Goal: Entertainment & Leisure: Consume media (video, audio)

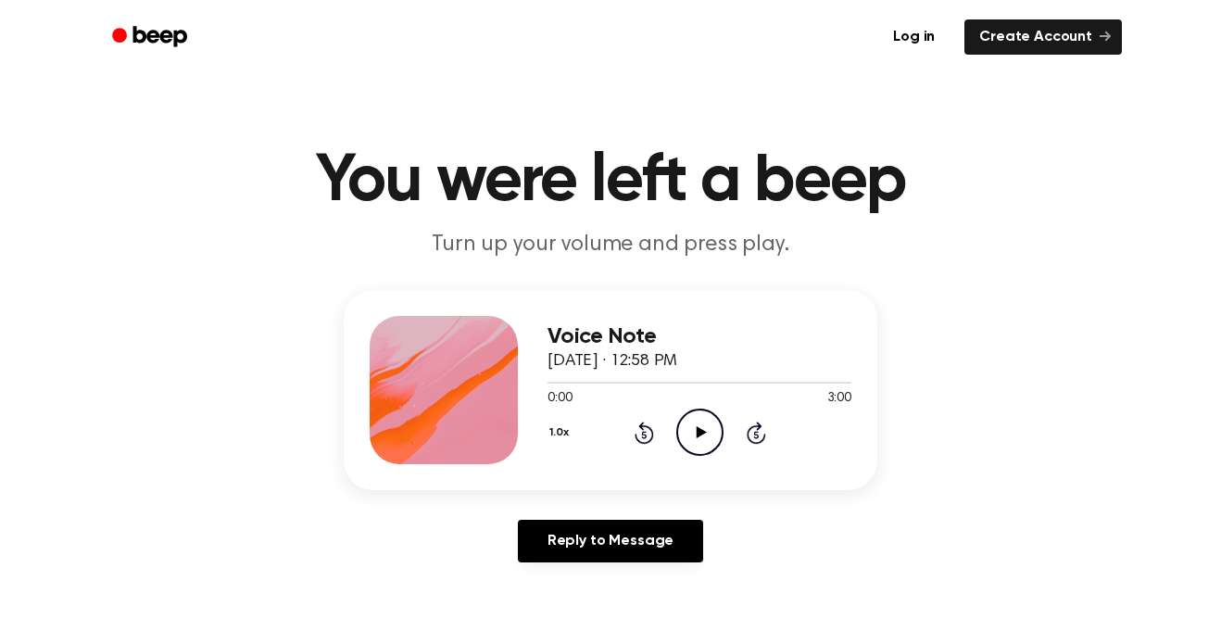
click at [695, 433] on icon "Play Audio" at bounding box center [699, 432] width 47 height 47
click at [696, 433] on icon at bounding box center [700, 432] width 8 height 12
click at [695, 433] on icon "Play Audio" at bounding box center [699, 432] width 47 height 47
click at [642, 427] on icon at bounding box center [644, 433] width 19 height 22
click at [696, 434] on icon at bounding box center [700, 432] width 8 height 12
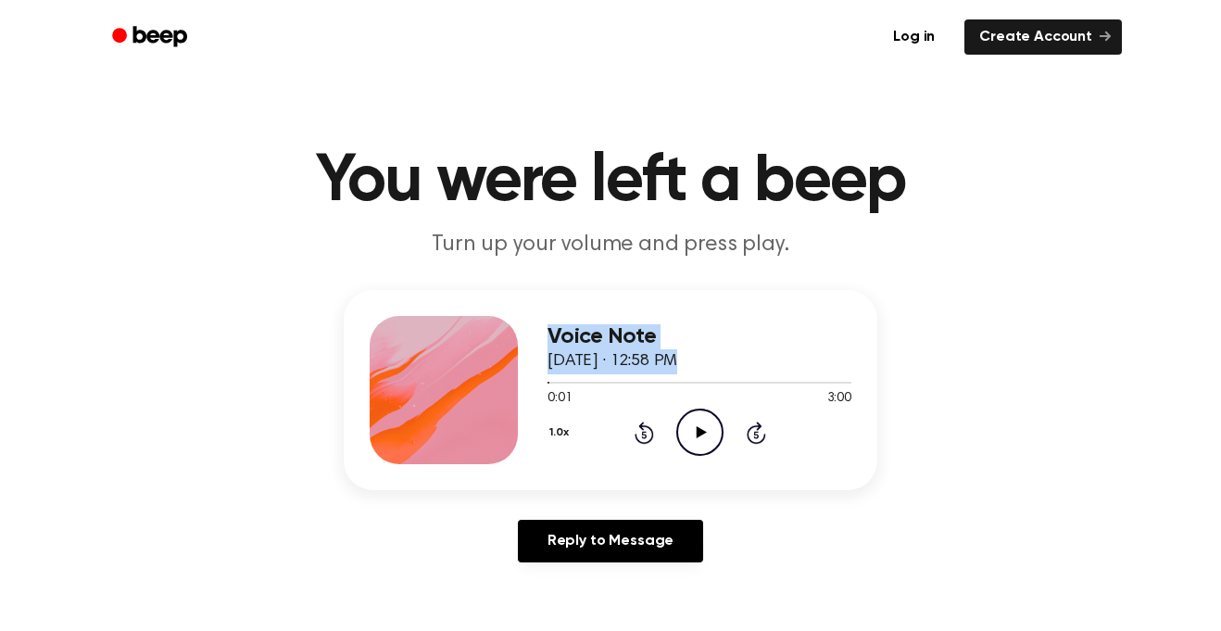
drag, startPoint x: 545, startPoint y: 385, endPoint x: 528, endPoint y: 387, distance: 16.8
click at [528, 387] on div "Voice Note [DATE] · 12:58 PM 0:01 3:00 Your browser does not support the [objec…" at bounding box center [611, 390] width 534 height 200
click at [686, 440] on icon "Play Audio" at bounding box center [699, 432] width 47 height 47
click at [686, 440] on icon "Pause Audio" at bounding box center [699, 432] width 47 height 47
click at [648, 436] on icon "Rewind 5 seconds" at bounding box center [644, 433] width 20 height 24
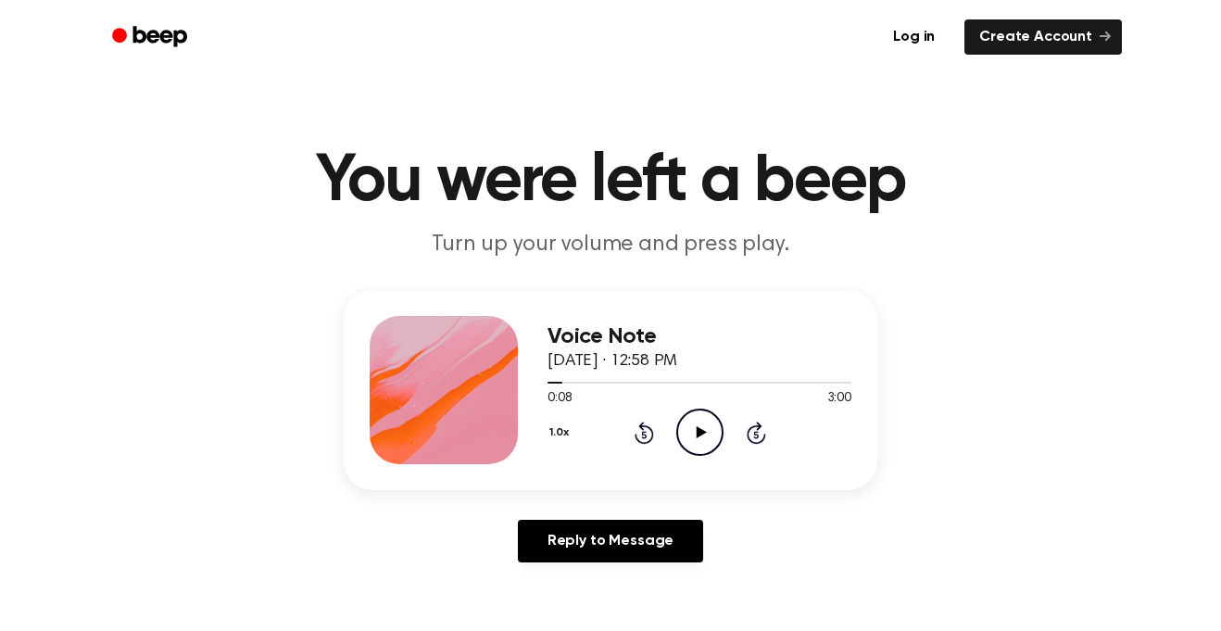
click at [648, 436] on icon "Rewind 5 seconds" at bounding box center [644, 433] width 20 height 24
click at [695, 434] on icon "Play Audio" at bounding box center [699, 432] width 47 height 47
click at [693, 447] on icon "Pause Audio" at bounding box center [699, 432] width 47 height 47
click at [653, 426] on div "1.0x Rewind 5 seconds Play Audio Skip 5 seconds" at bounding box center [700, 432] width 304 height 47
click at [636, 447] on div "1.0x Rewind 5 seconds Play Audio Skip 5 seconds" at bounding box center [700, 432] width 304 height 47
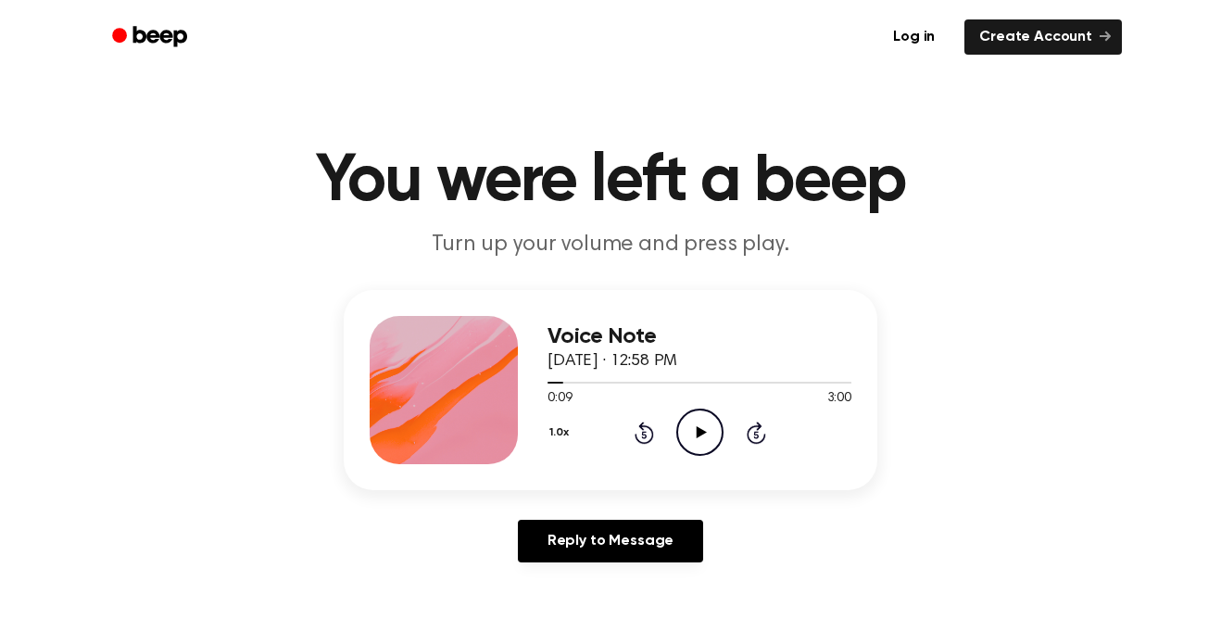
click at [636, 447] on div "1.0x Rewind 5 seconds Play Audio Skip 5 seconds" at bounding box center [700, 432] width 304 height 47
click at [637, 430] on icon "Rewind 5 seconds" at bounding box center [644, 433] width 20 height 24
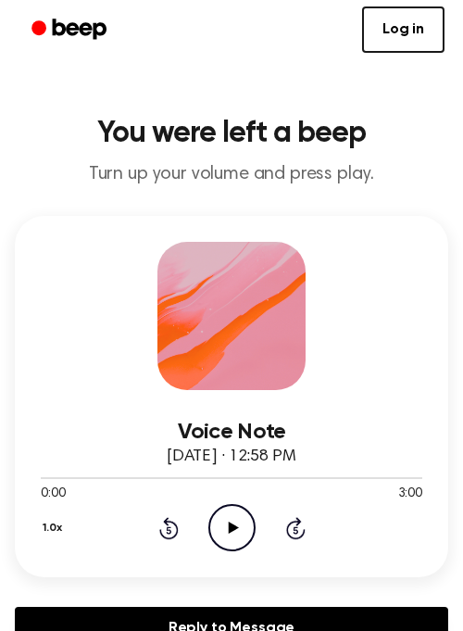
click at [239, 527] on icon "Play Audio" at bounding box center [231, 527] width 47 height 47
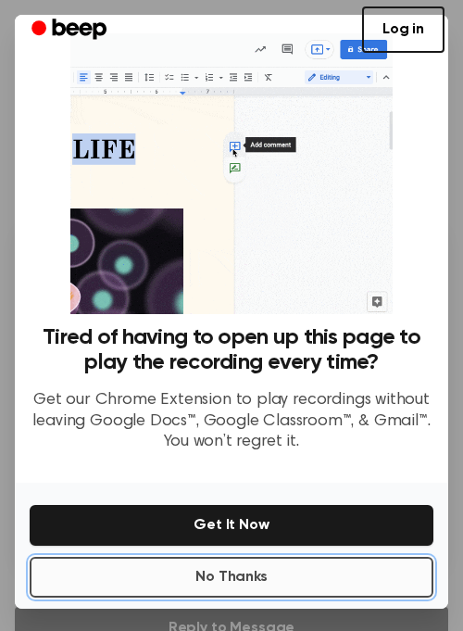
click at [258, 566] on button "No Thanks" at bounding box center [232, 577] width 404 height 41
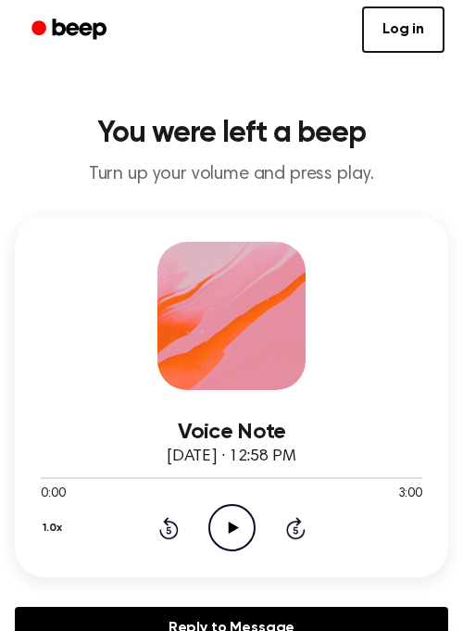
click at [242, 535] on icon "Play Audio" at bounding box center [231, 527] width 47 height 47
click at [168, 539] on icon at bounding box center [168, 528] width 19 height 22
click at [177, 528] on icon at bounding box center [168, 528] width 19 height 22
click at [240, 531] on icon "Pause Audio" at bounding box center [231, 527] width 47 height 47
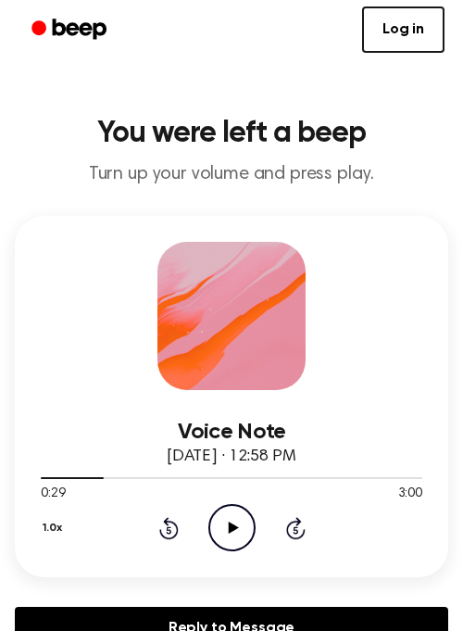
click at [163, 540] on icon "Rewind 5 seconds" at bounding box center [168, 528] width 20 height 24
click at [163, 538] on icon at bounding box center [168, 528] width 19 height 22
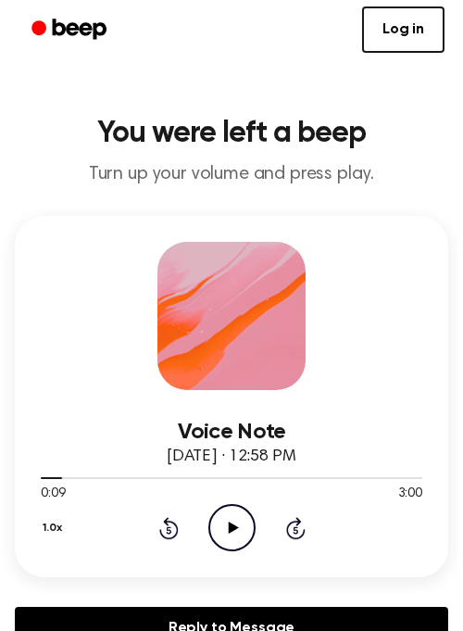
click at [163, 538] on icon at bounding box center [168, 528] width 19 height 22
click at [235, 535] on icon "Play Audio" at bounding box center [231, 527] width 47 height 47
click at [161, 531] on icon at bounding box center [168, 528] width 19 height 22
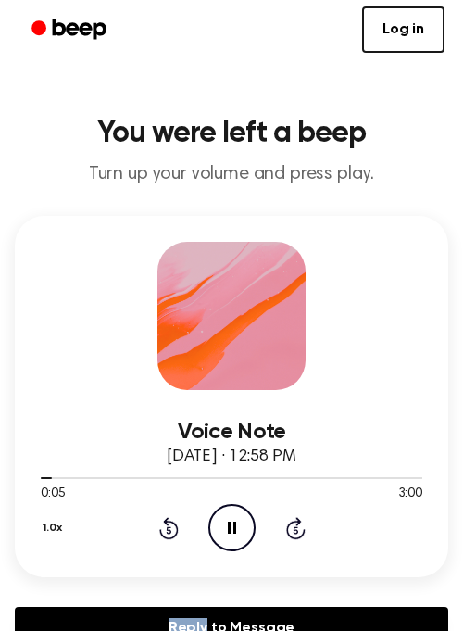
click at [161, 531] on icon at bounding box center [168, 528] width 19 height 22
click at [234, 531] on icon at bounding box center [232, 528] width 8 height 12
click at [170, 525] on icon "Rewind 5 seconds" at bounding box center [168, 528] width 20 height 24
click at [232, 522] on icon "Play Audio" at bounding box center [231, 527] width 47 height 47
click at [289, 533] on icon "Skip 5 seconds" at bounding box center [295, 528] width 20 height 24
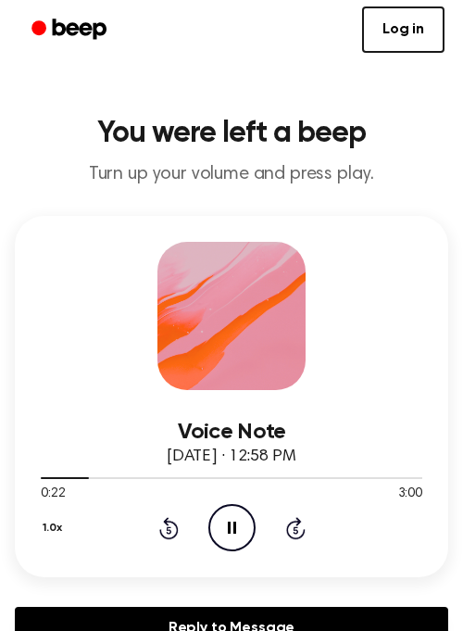
click at [289, 533] on icon "Skip 5 seconds" at bounding box center [295, 528] width 20 height 24
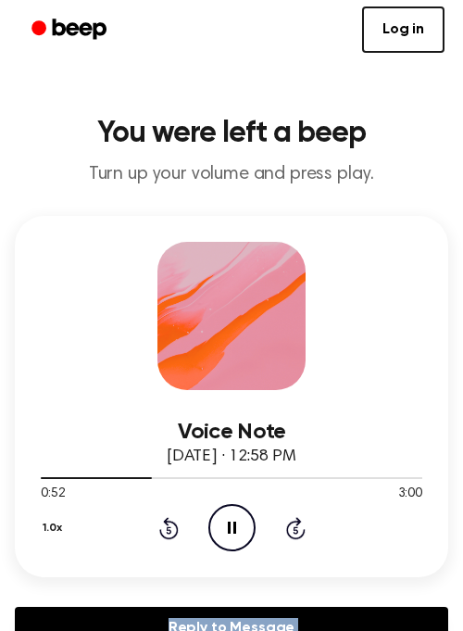
click at [289, 533] on icon "Skip 5 seconds" at bounding box center [295, 528] width 20 height 24
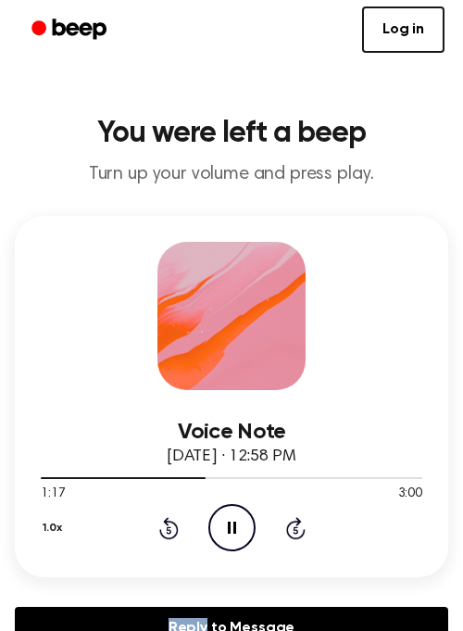
click at [289, 533] on icon "Skip 5 seconds" at bounding box center [295, 528] width 20 height 24
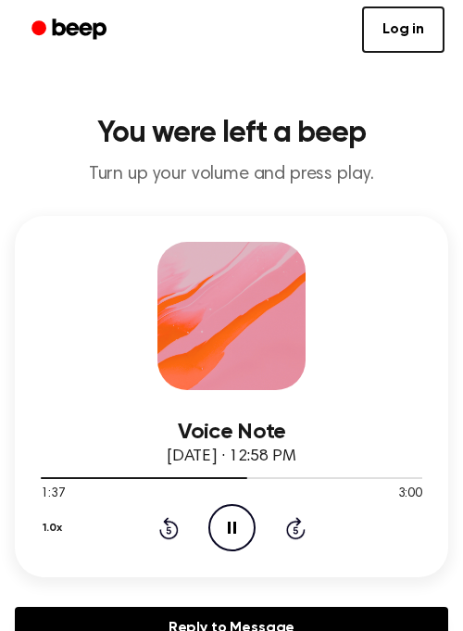
click at [289, 533] on icon "Skip 5 seconds" at bounding box center [295, 528] width 20 height 24
click at [230, 525] on icon at bounding box center [232, 528] width 8 height 12
click at [296, 528] on icon at bounding box center [295, 529] width 5 height 7
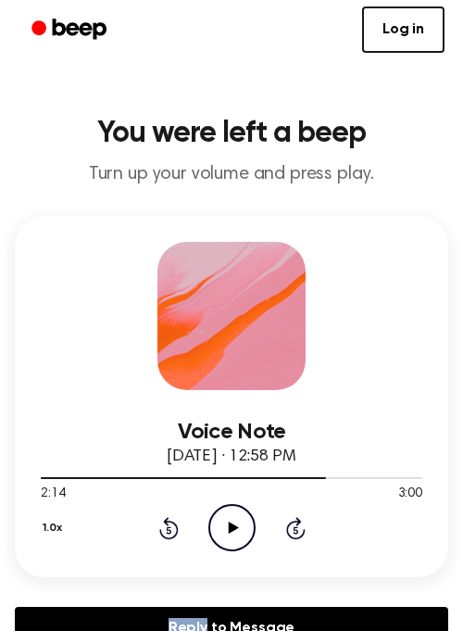
click at [296, 528] on icon at bounding box center [295, 529] width 5 height 7
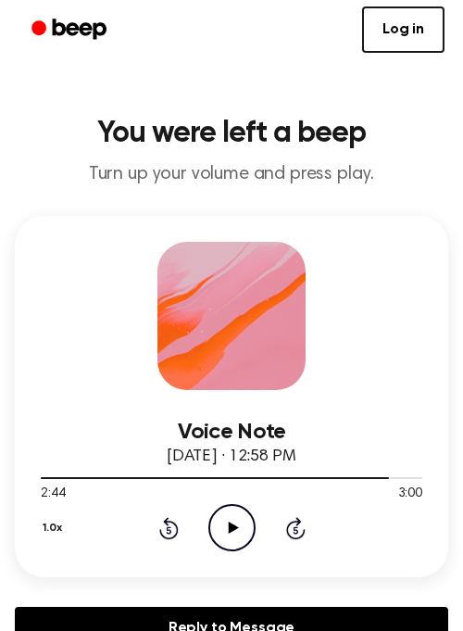
click at [296, 528] on icon at bounding box center [295, 529] width 5 height 7
click at [287, 529] on icon at bounding box center [295, 528] width 19 height 22
click at [226, 527] on icon "Play Audio" at bounding box center [231, 527] width 47 height 47
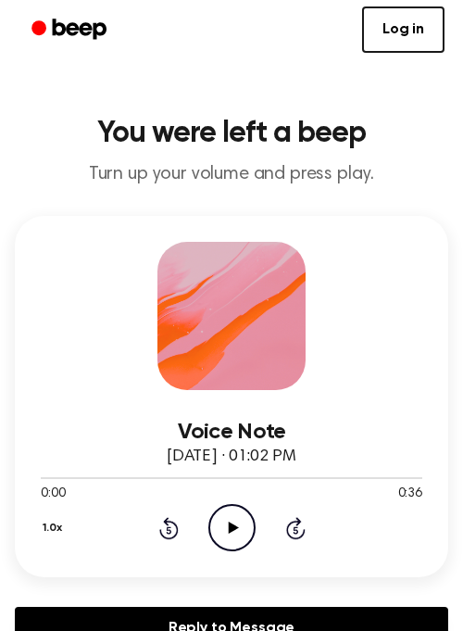
click at [236, 538] on icon "Play Audio" at bounding box center [231, 527] width 47 height 47
click at [175, 520] on icon "Rewind 5 seconds" at bounding box center [168, 528] width 20 height 24
click at [223, 513] on icon "Pause Audio" at bounding box center [231, 527] width 47 height 47
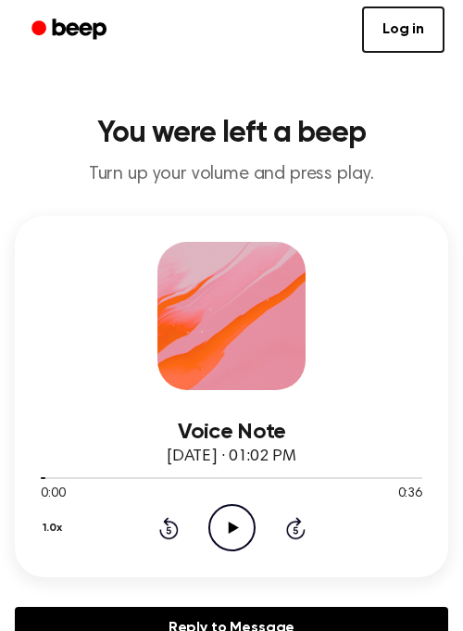
click at [167, 538] on icon at bounding box center [168, 528] width 19 height 22
click at [208, 520] on icon "Play Audio" at bounding box center [231, 527] width 47 height 47
